Goal: Use online tool/utility: Utilize a website feature to perform a specific function

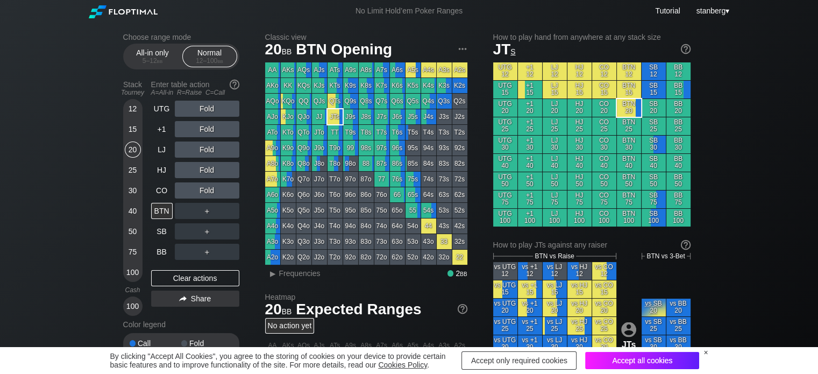
click at [648, 363] on div "Accept all cookies" at bounding box center [642, 360] width 114 height 17
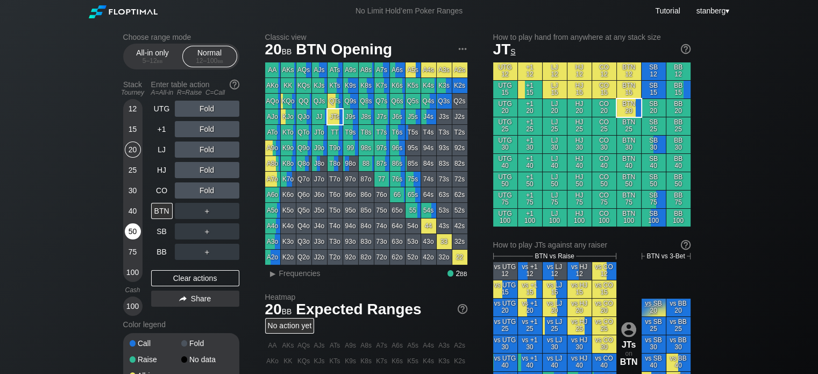
click at [130, 233] on div "50" at bounding box center [133, 231] width 16 height 16
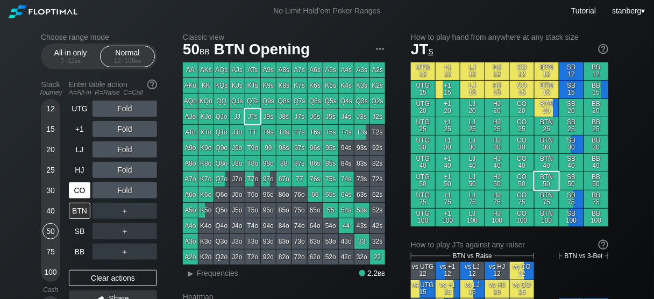
click at [77, 189] on div "CO" at bounding box center [80, 190] width 22 height 16
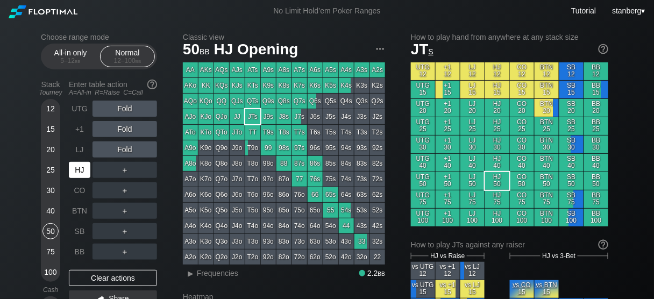
click at [83, 169] on div "HJ" at bounding box center [80, 170] width 22 height 16
click at [323, 42] on div "50 bb HJ Opening" at bounding box center [284, 49] width 202 height 18
click at [80, 152] on div "LJ" at bounding box center [80, 149] width 22 height 16
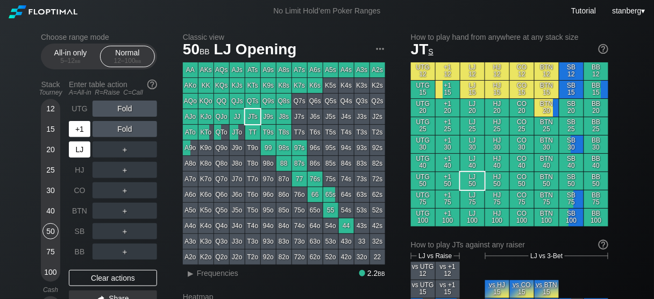
click at [79, 132] on div "+1" at bounding box center [80, 129] width 22 height 16
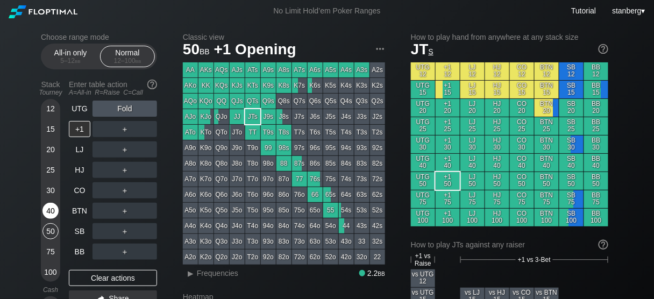
click at [47, 204] on div "40" at bounding box center [50, 211] width 16 height 16
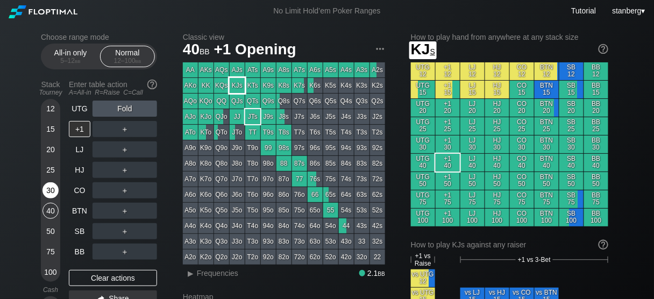
click at [47, 195] on div "30" at bounding box center [50, 190] width 16 height 16
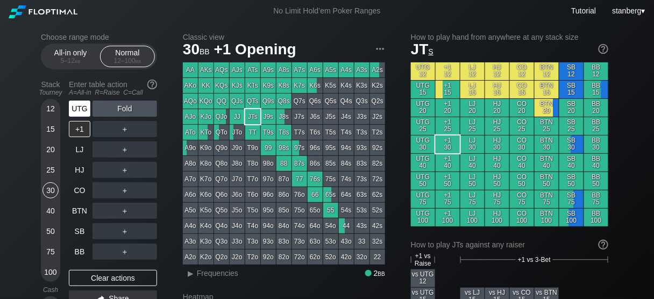
click at [79, 111] on div "UTG" at bounding box center [80, 109] width 22 height 16
